Goal: Task Accomplishment & Management: Use online tool/utility

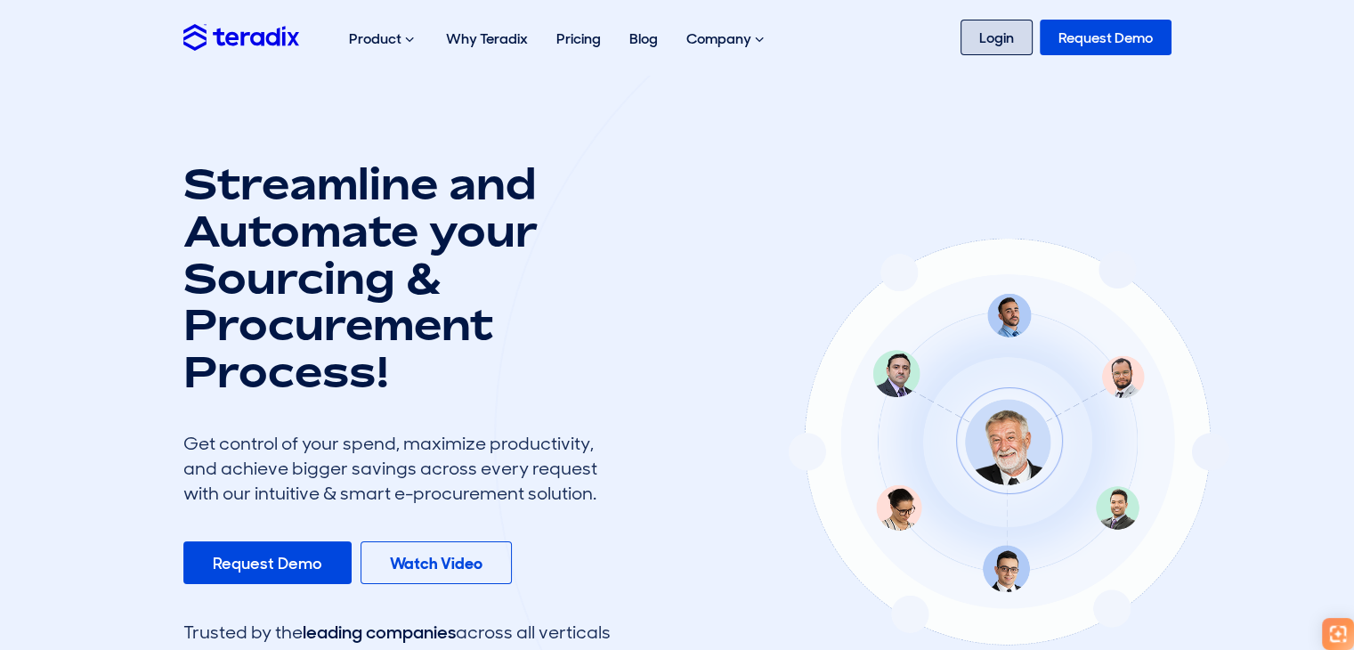
click at [1016, 51] on link "Login" at bounding box center [997, 38] width 72 height 36
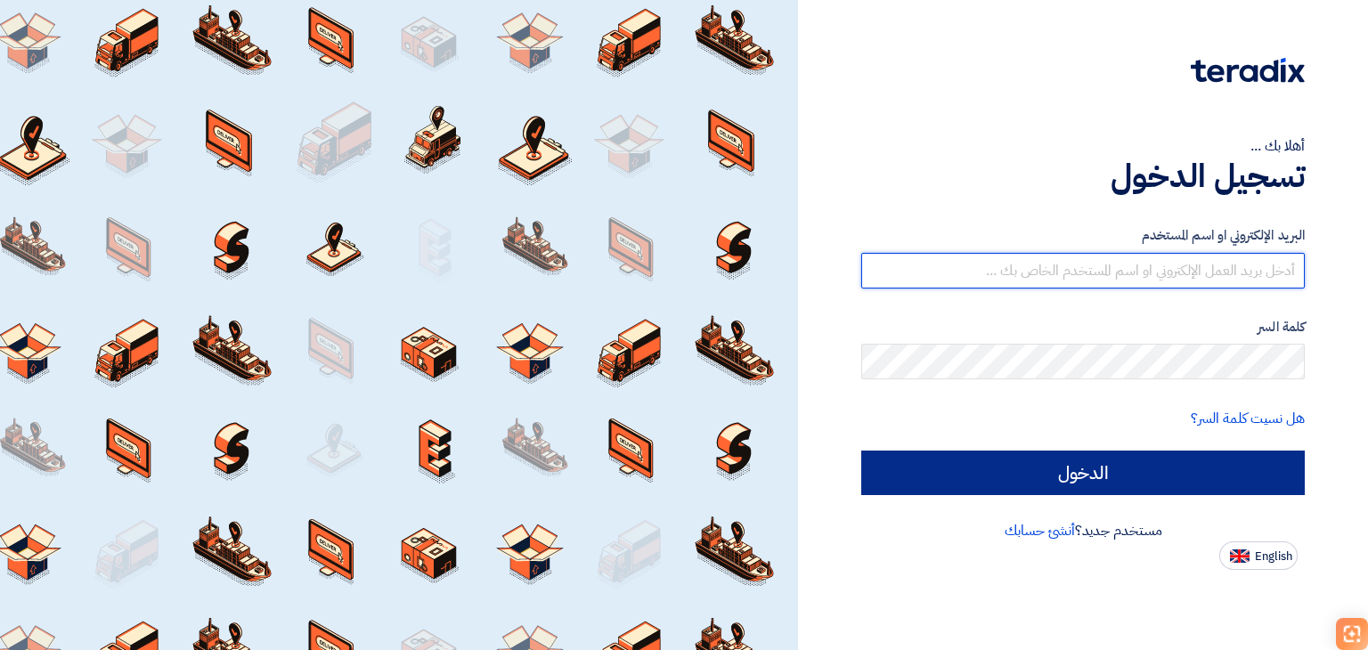
type input "[EMAIL_ADDRESS][DOMAIN_NAME]"
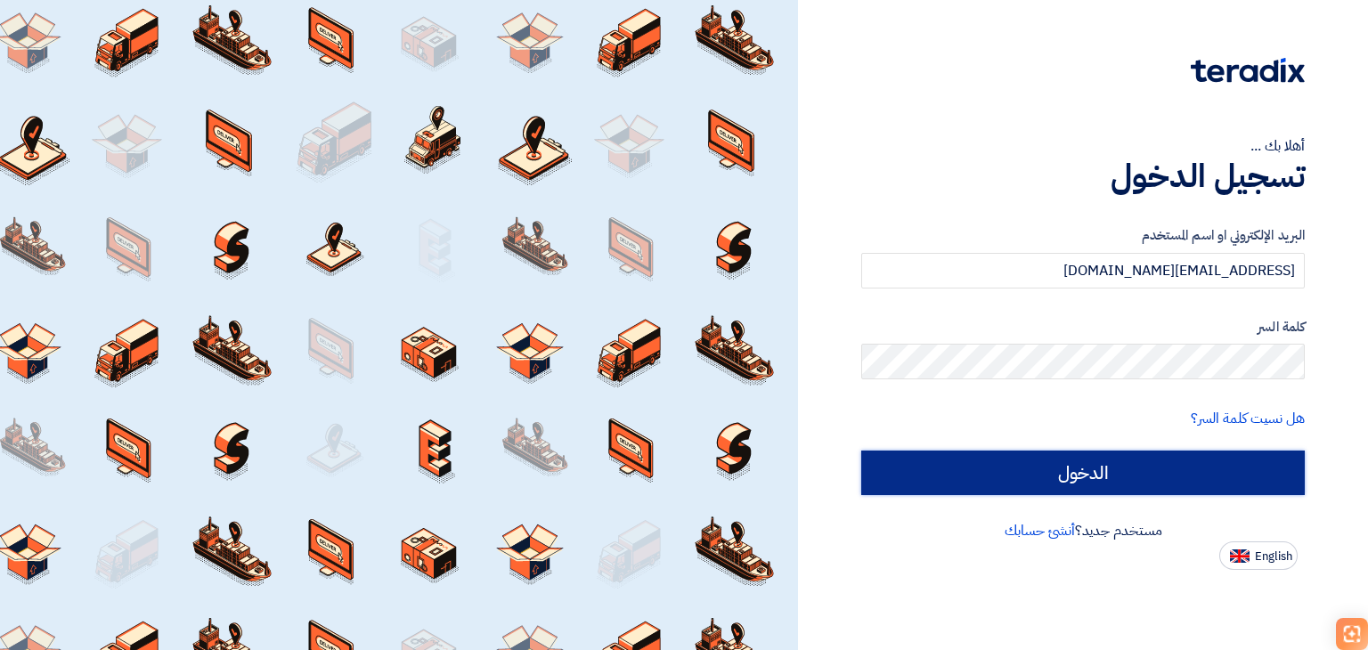
click at [1084, 481] on input "الدخول" at bounding box center [1082, 473] width 443 height 45
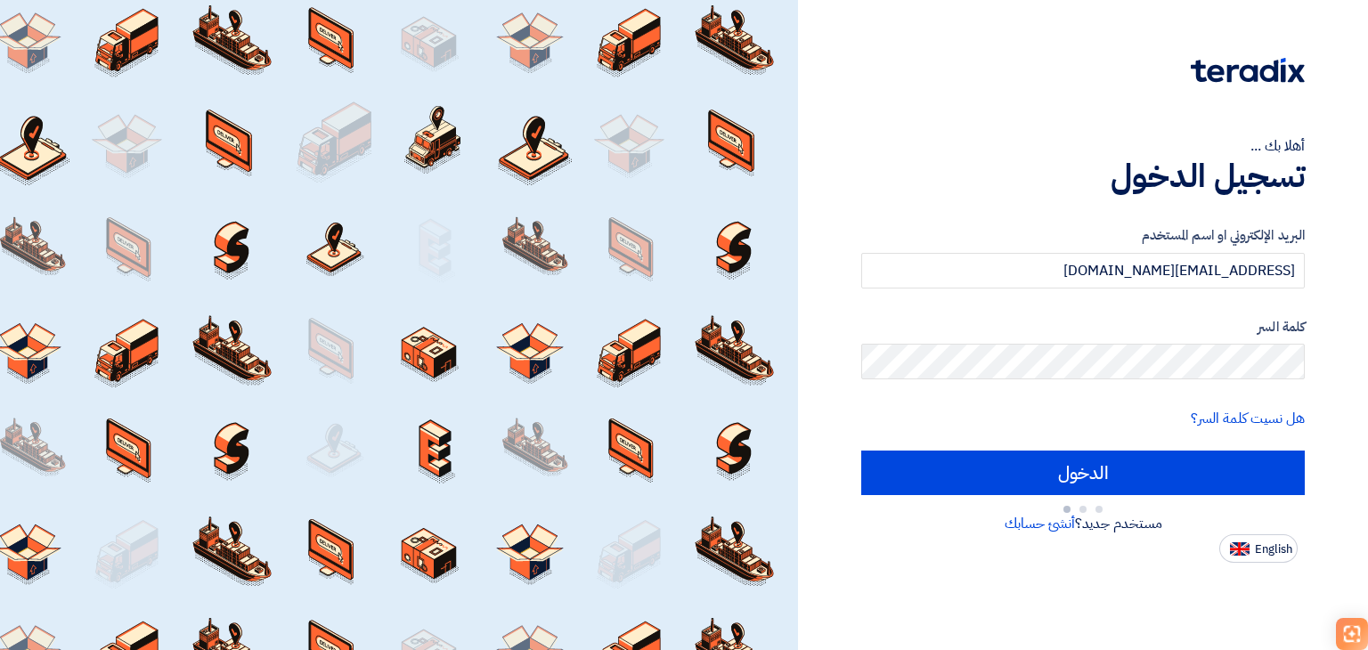
type input "Sign in"
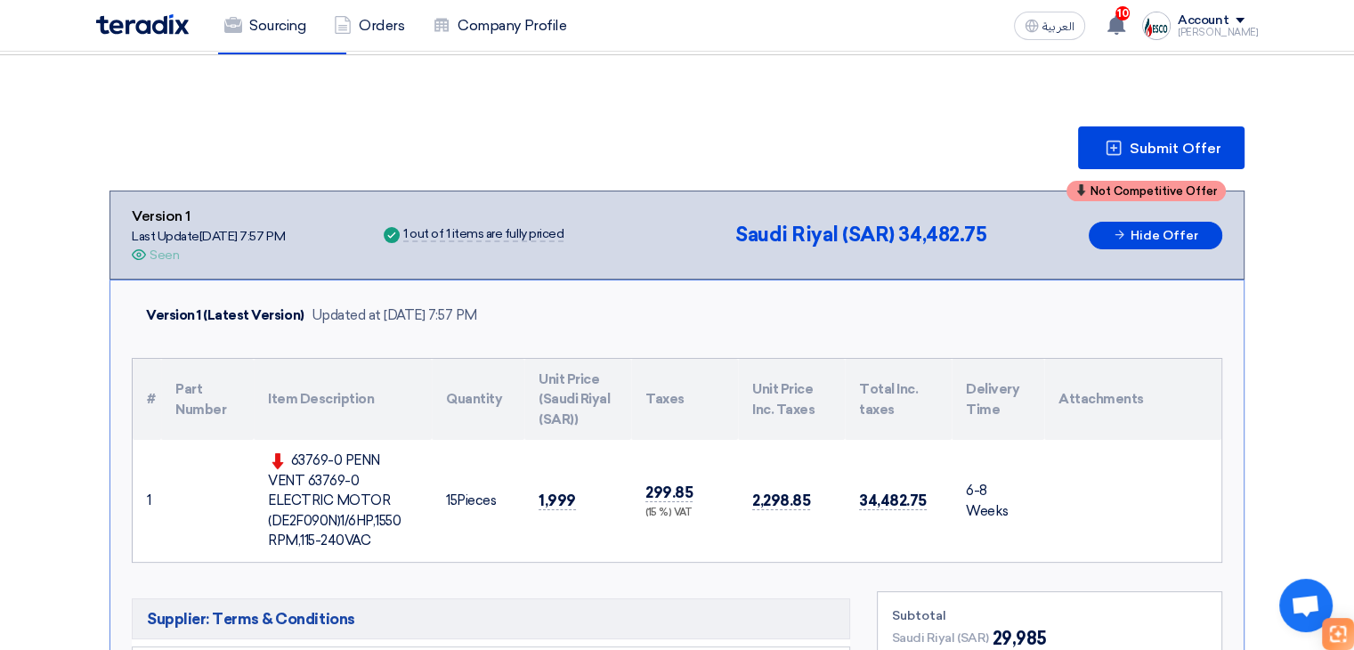
scroll to position [267, 0]
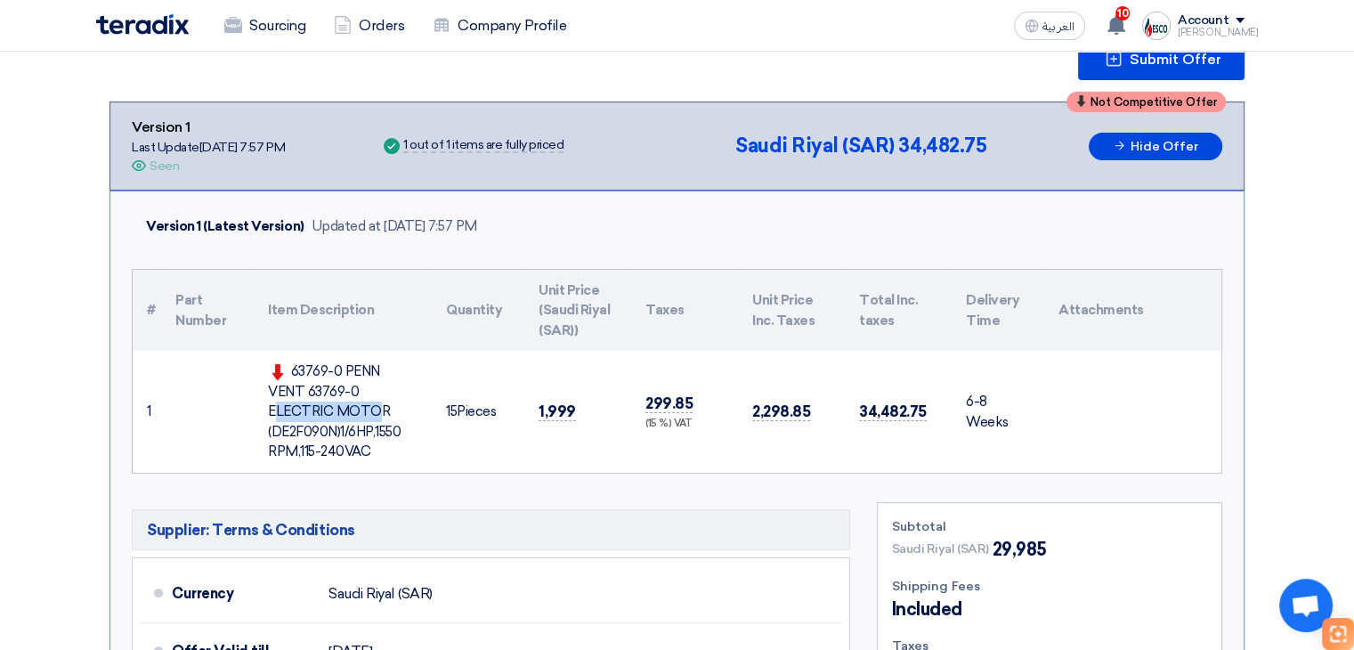
drag, startPoint x: 298, startPoint y: 369, endPoint x: 370, endPoint y: 375, distance: 72.3
click at [392, 367] on div "63769-0 PENN VENT 63769-0 ELECTRIC MOTOR (DE2F090N)1/6HP,1550 RPM,115-240VAC" at bounding box center [343, 411] width 150 height 101
drag, startPoint x: 307, startPoint y: 384, endPoint x: 356, endPoint y: 386, distance: 49.0
click at [356, 386] on div "63769-0 PENN VENT 63769-0 ELECTRIC MOTOR (DE2F090N)1/6HP,1550 RPM,115-240VAC" at bounding box center [343, 411] width 150 height 101
drag, startPoint x: 272, startPoint y: 428, endPoint x: 406, endPoint y: 421, distance: 133.7
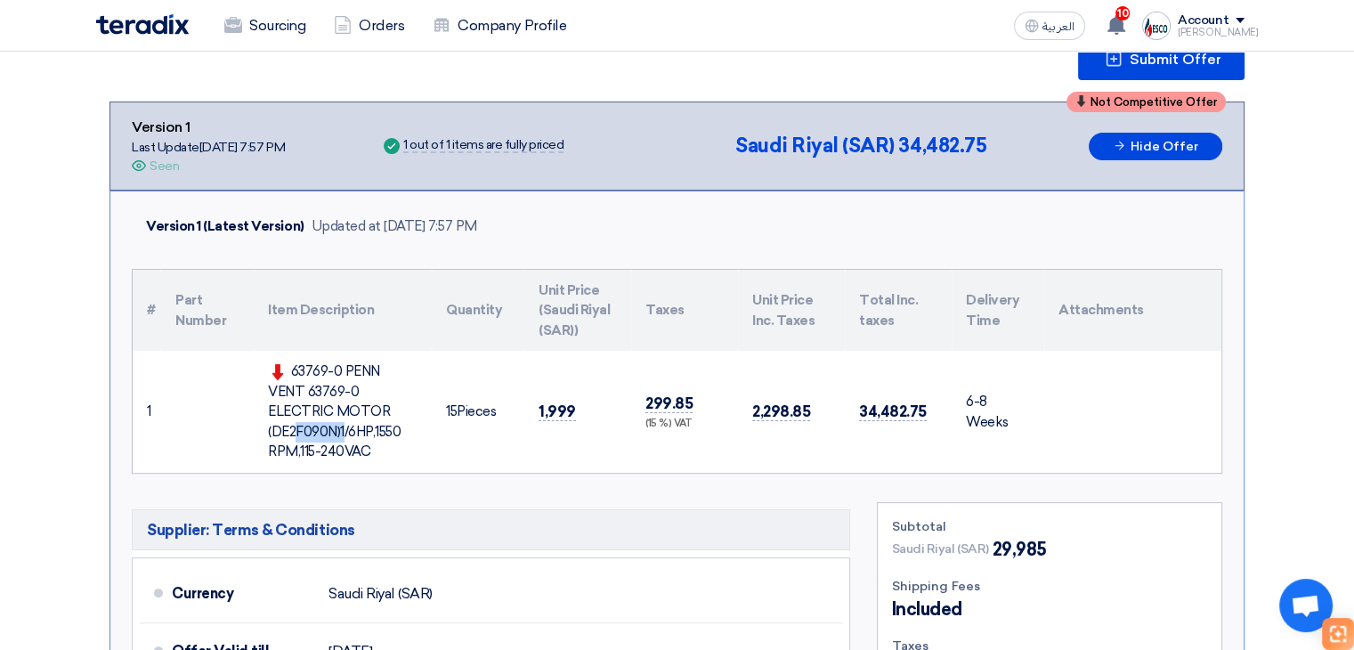
click at [406, 421] on div "63769-0 PENN VENT 63769-0 ELECTRIC MOTOR (DE2F090N)1/6HP,1550 RPM,115-240VAC" at bounding box center [343, 411] width 150 height 101
copy div "DE2F090N)1/6HP,1550"
drag, startPoint x: 301, startPoint y: 365, endPoint x: 385, endPoint y: 360, distance: 83.9
click at [385, 361] on div "63769-0 PENN VENT 63769-0 ELECTRIC MOTOR (DE2F090N)1/6HP,1550 RPM,115-240VAC" at bounding box center [343, 411] width 150 height 101
copy div "63769-0 PENN"
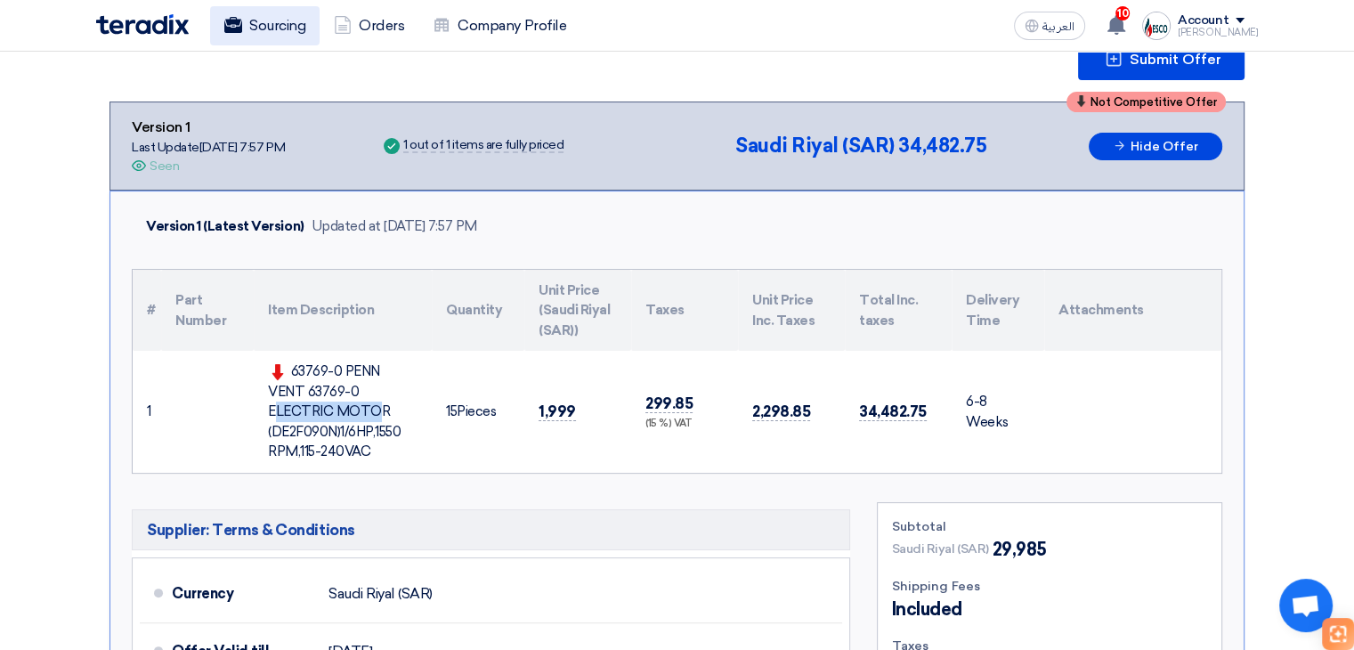
click at [272, 31] on link "Sourcing" at bounding box center [265, 25] width 110 height 39
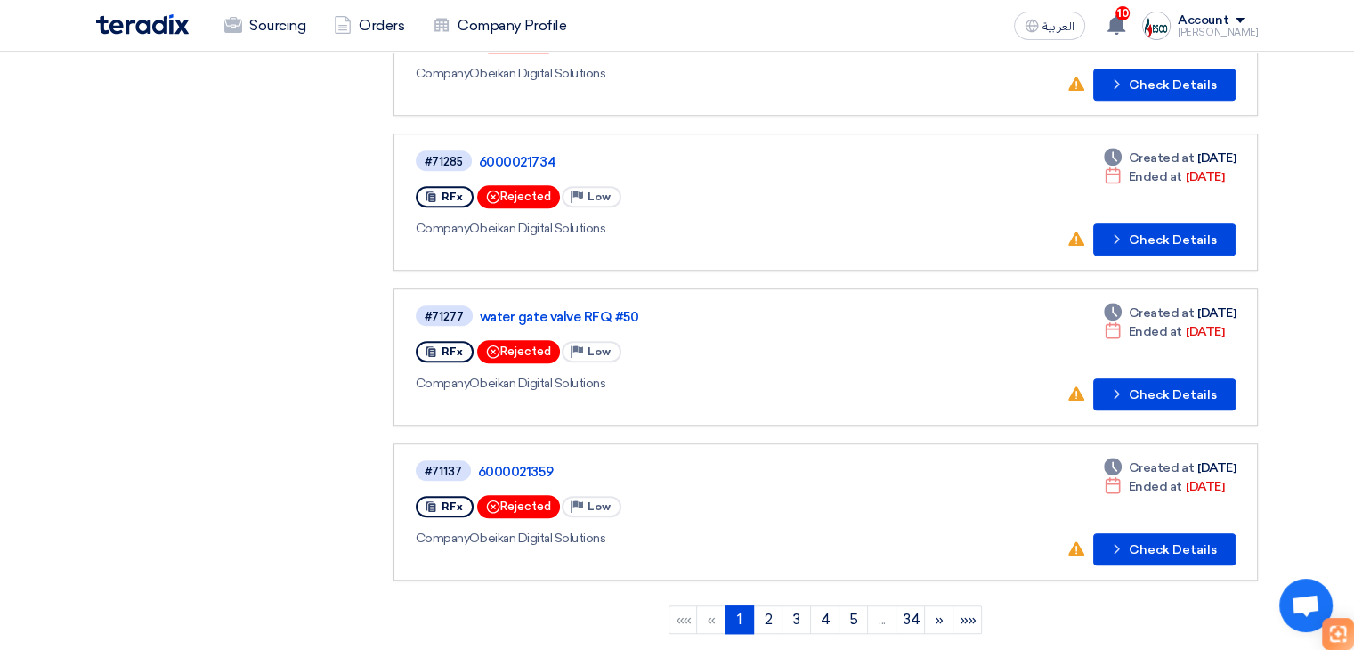
scroll to position [1168, 0]
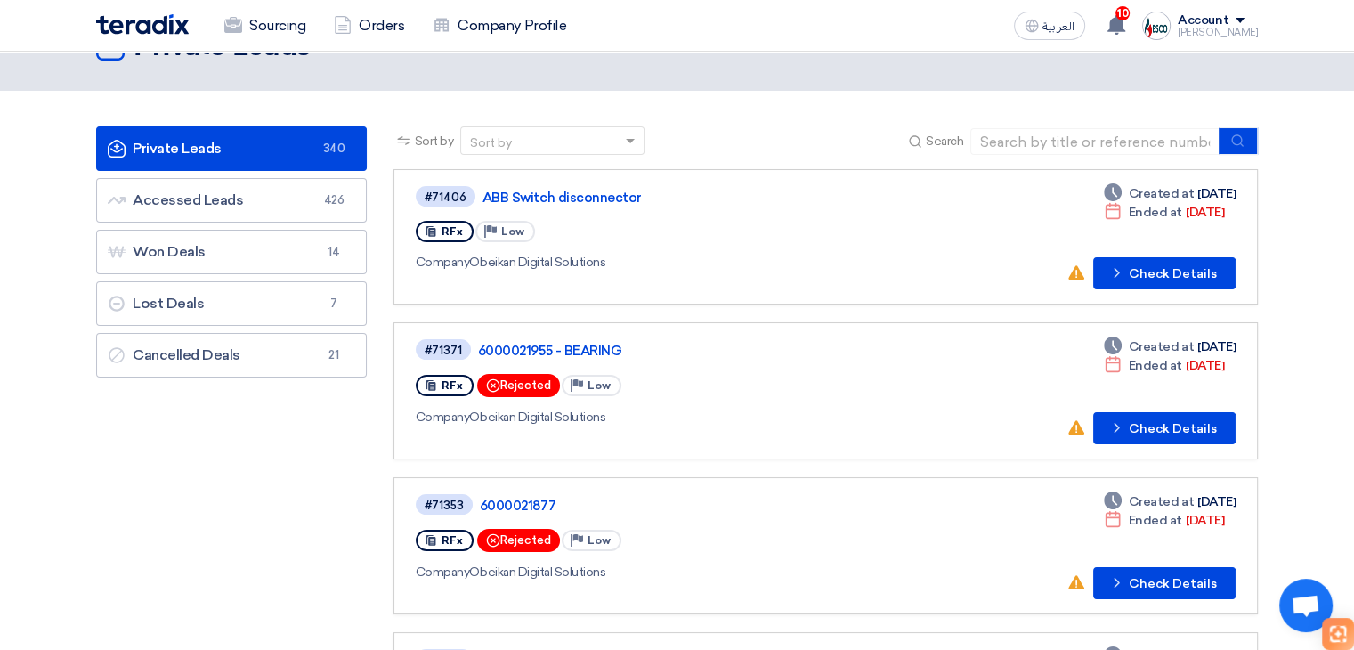
scroll to position [48, 0]
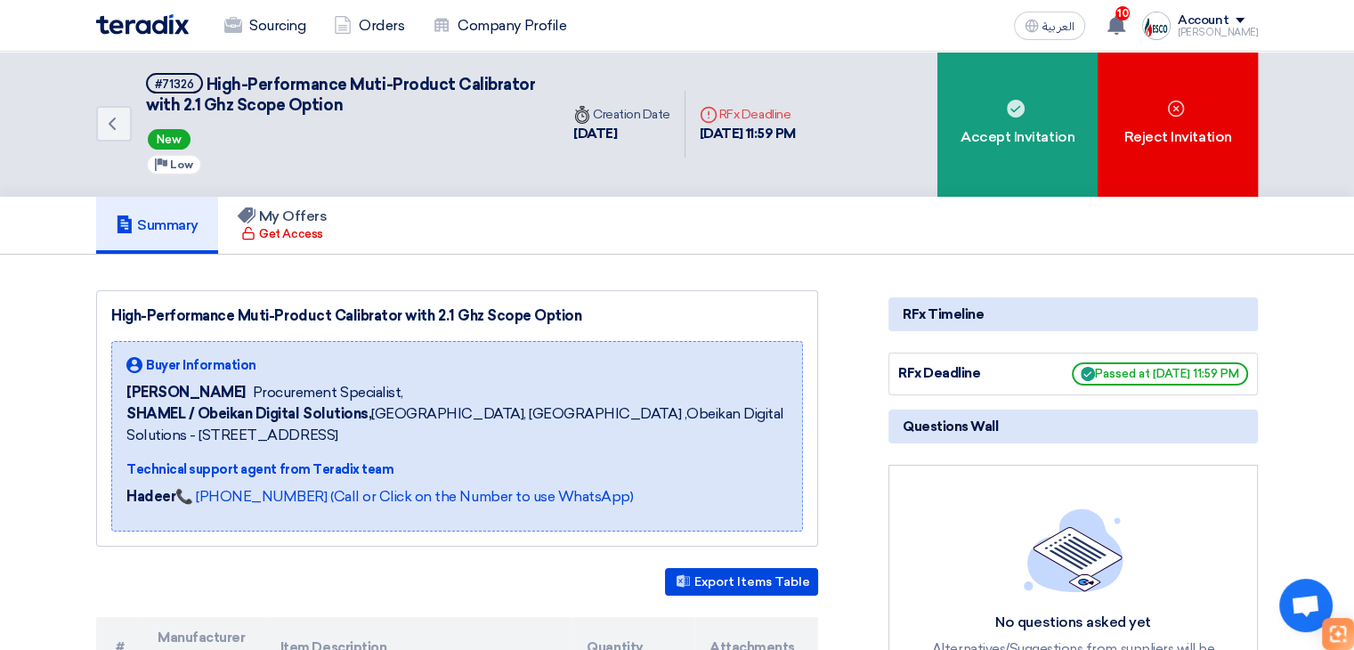
scroll to position [267, 0]
